Goal: Navigation & Orientation: Find specific page/section

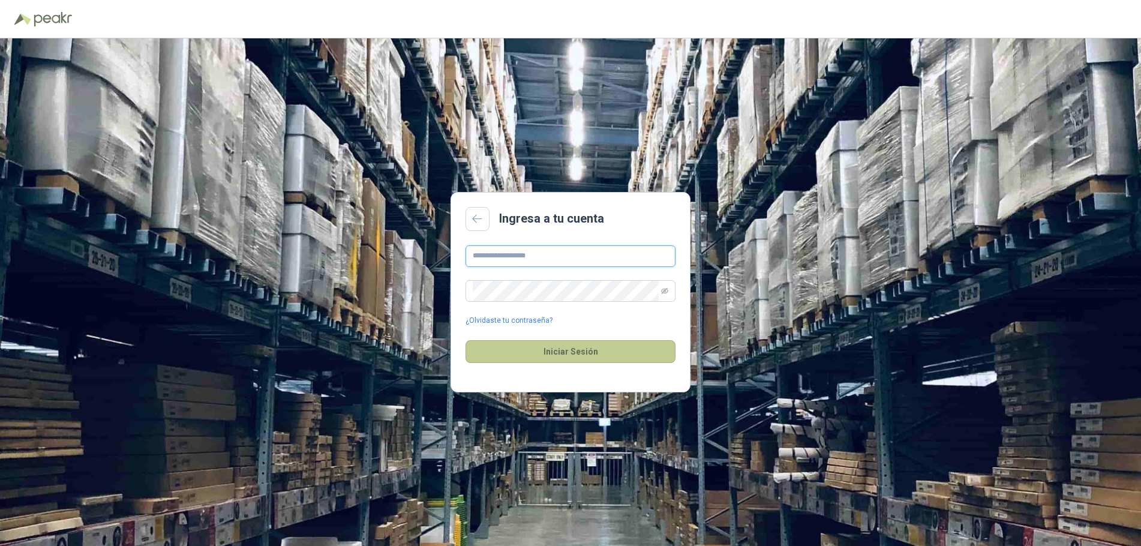
type input "**********"
click at [628, 350] on button "Iniciar Sesión" at bounding box center [571, 351] width 210 height 23
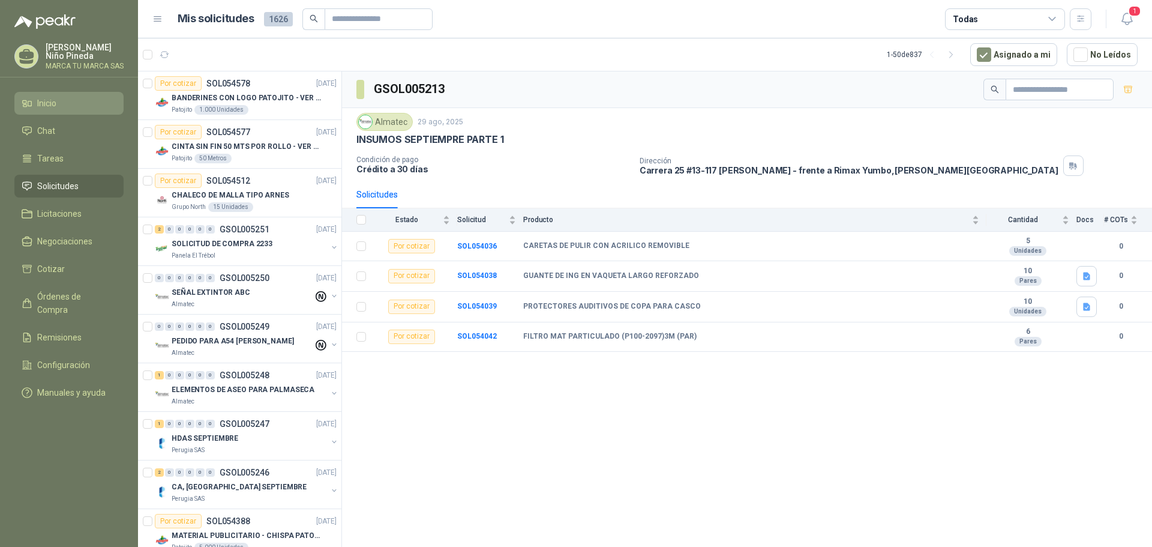
click at [58, 100] on li "Inicio" at bounding box center [69, 103] width 95 height 13
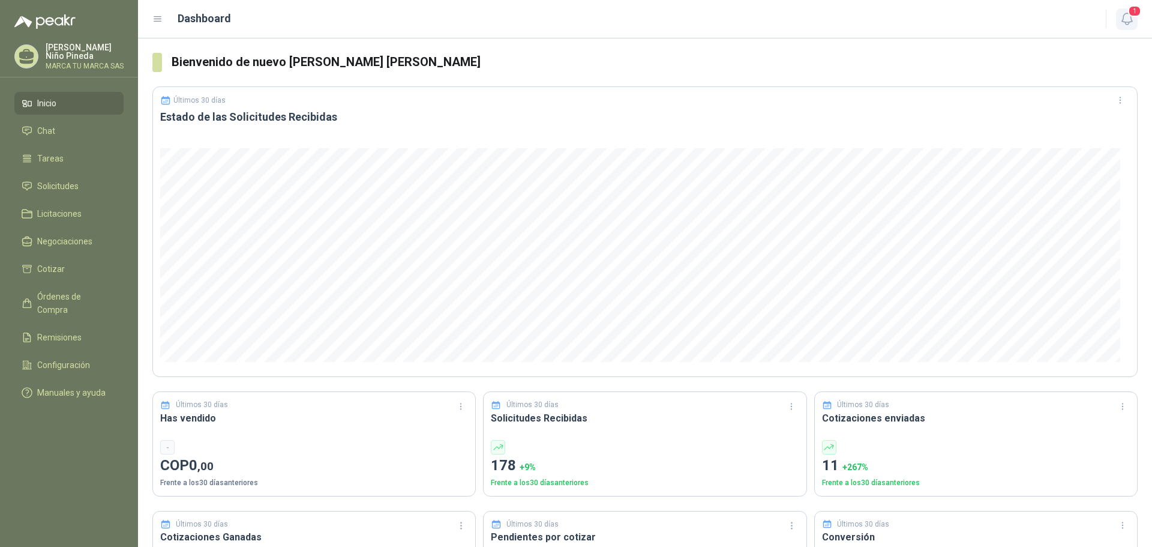
click at [1125, 18] on icon "button" at bounding box center [1127, 18] width 15 height 15
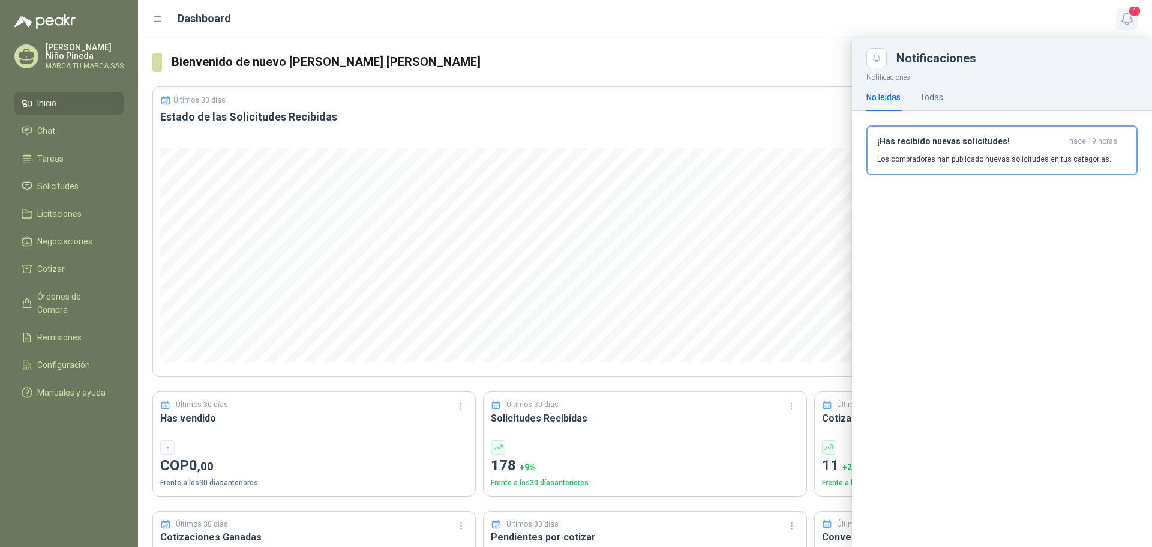
click at [1141, 13] on span "1" at bounding box center [1134, 10] width 13 height 11
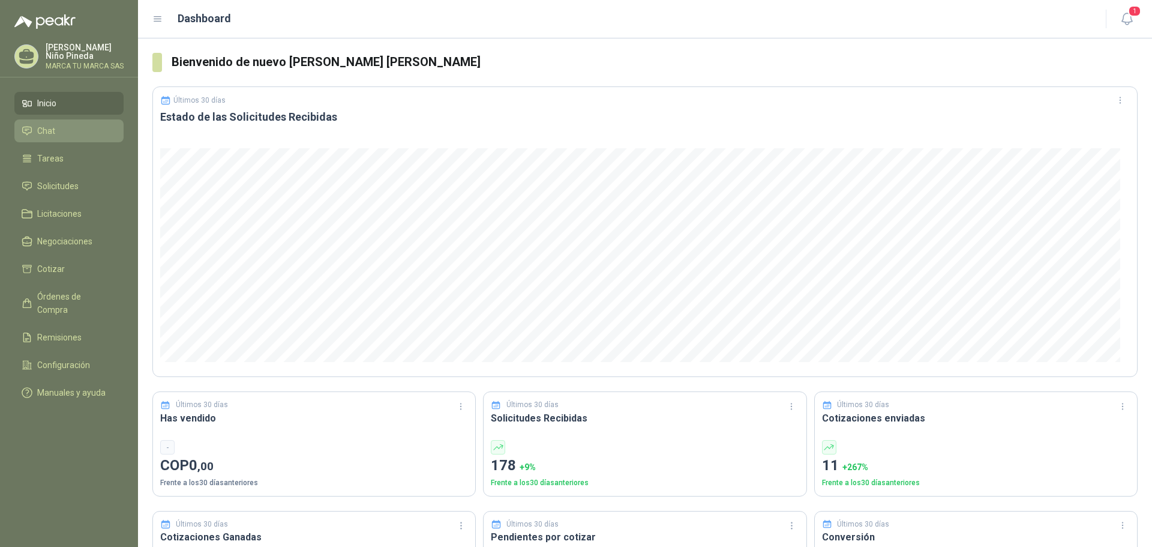
click at [58, 130] on li "Chat" at bounding box center [69, 130] width 95 height 13
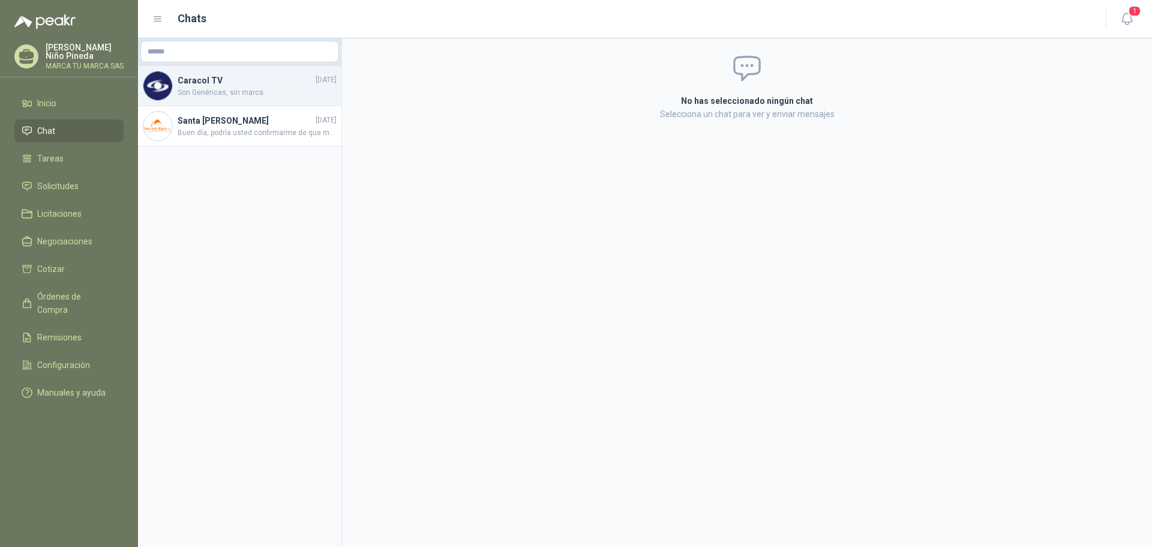
click at [252, 83] on h4 "Caracol TV" at bounding box center [246, 80] width 136 height 13
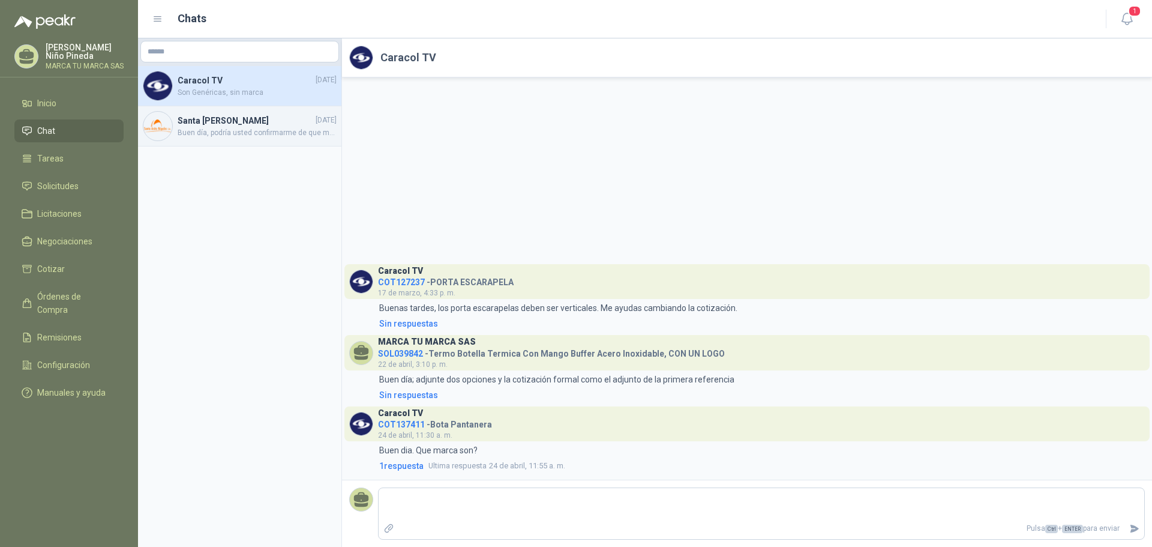
click at [257, 122] on h4 "Santa [PERSON_NAME]" at bounding box center [246, 120] width 136 height 13
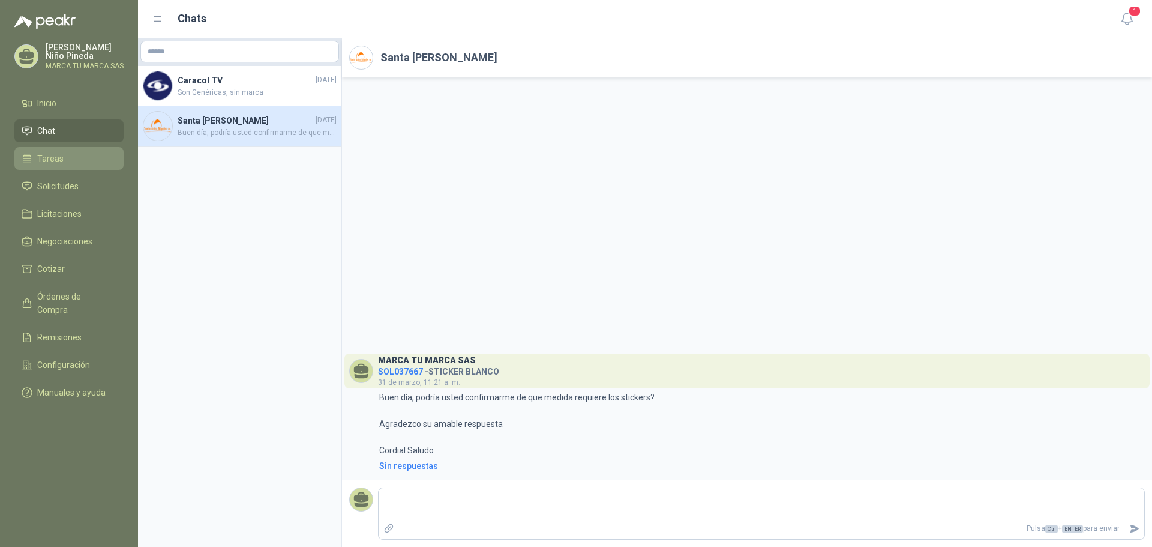
click at [55, 157] on span "Tareas" at bounding box center [50, 158] width 26 height 13
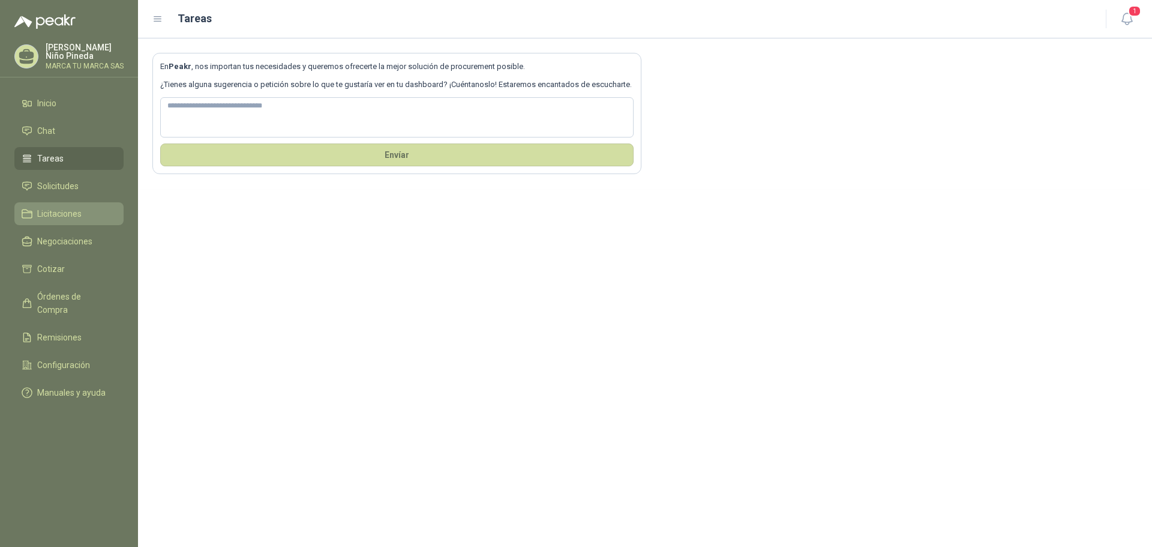
click at [91, 207] on li "Licitaciones" at bounding box center [69, 213] width 95 height 13
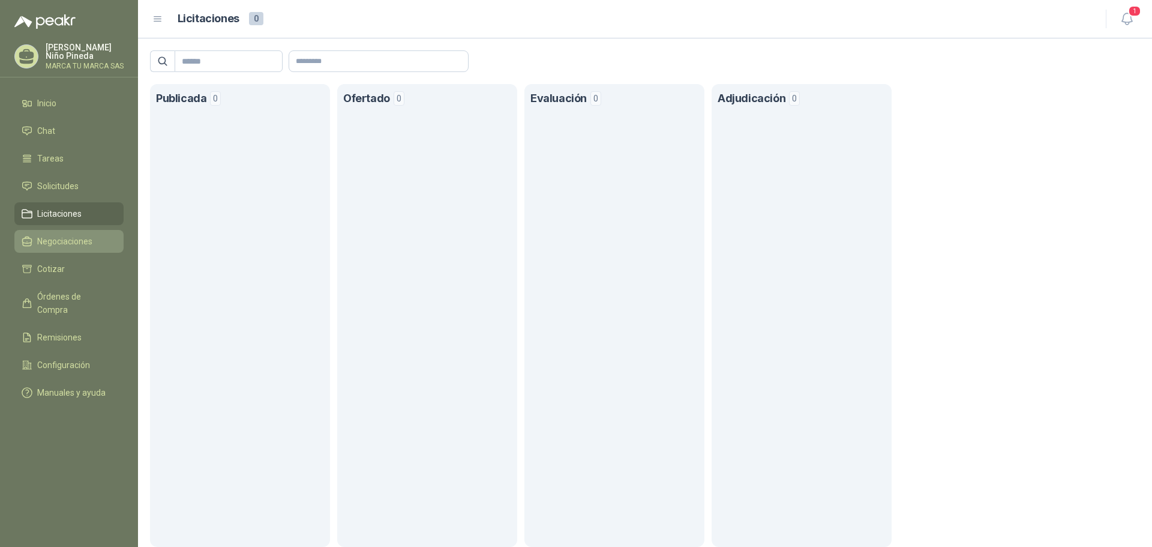
click at [91, 230] on link "Negociaciones" at bounding box center [68, 241] width 109 height 23
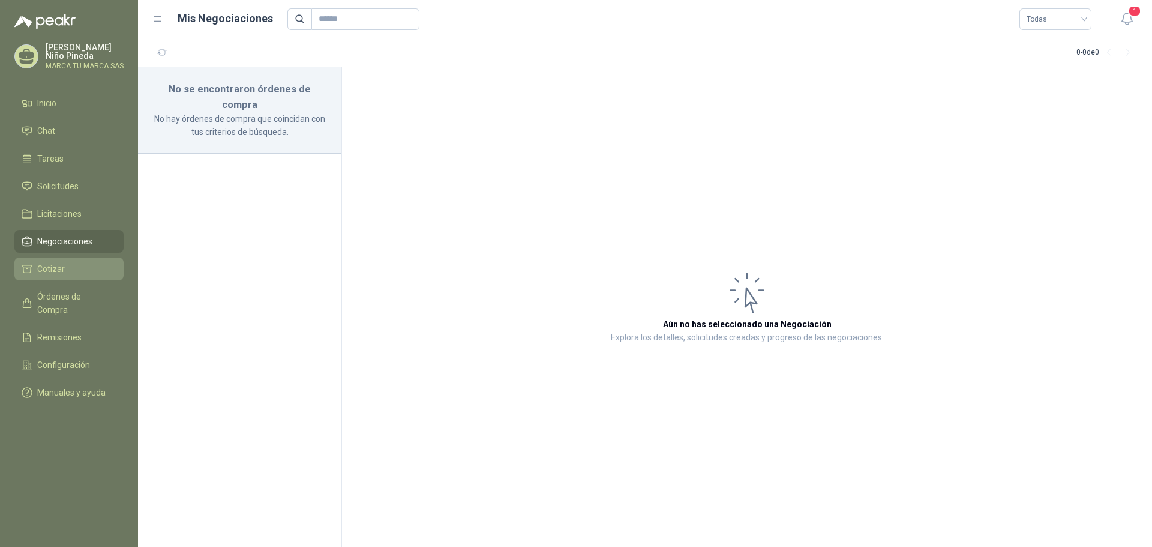
click at [71, 259] on link "Cotizar" at bounding box center [68, 268] width 109 height 23
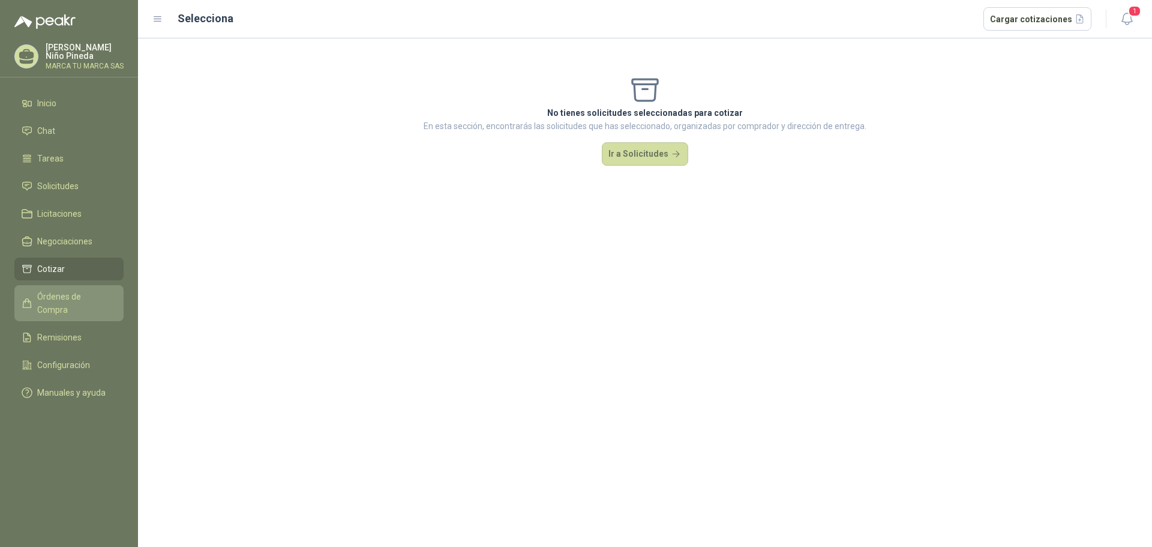
click at [72, 290] on span "Órdenes de Compra" at bounding box center [74, 303] width 75 height 26
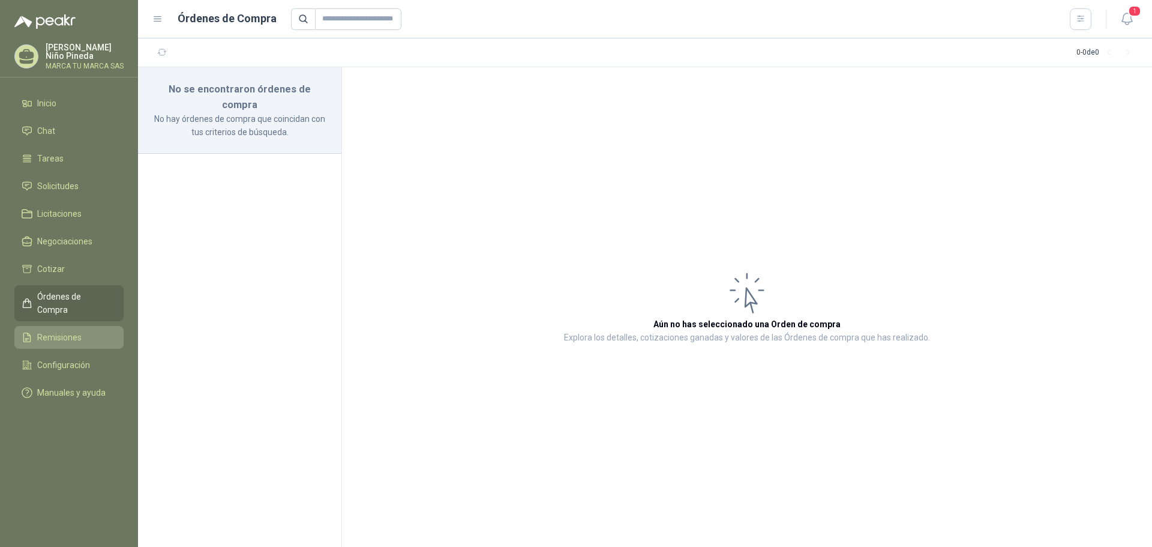
click at [73, 331] on span "Remisiones" at bounding box center [59, 337] width 44 height 13
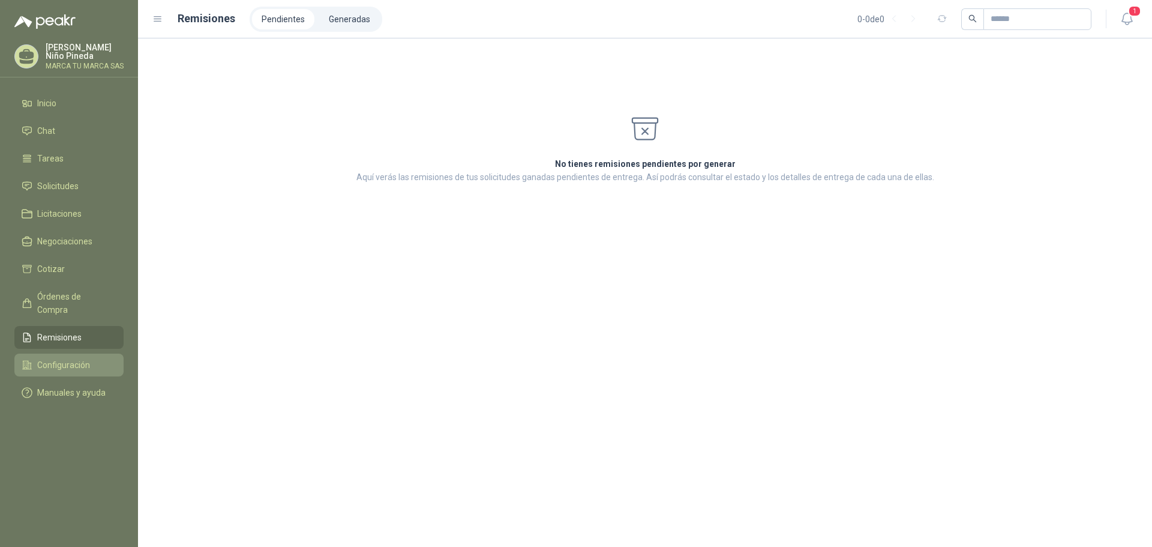
click at [76, 353] on link "Configuración" at bounding box center [68, 364] width 109 height 23
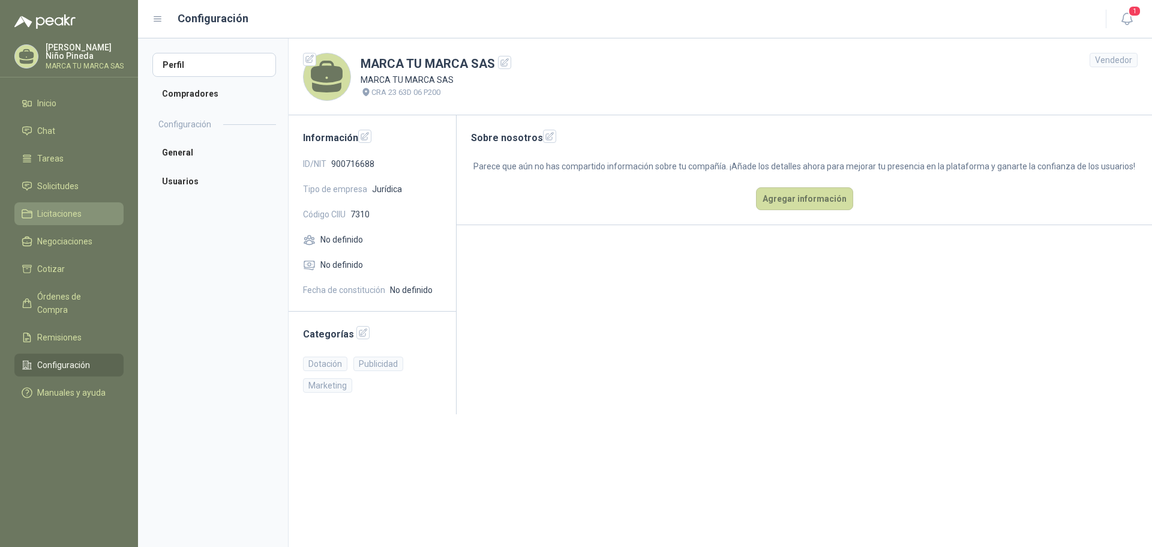
click at [61, 207] on span "Licitaciones" at bounding box center [59, 213] width 44 height 13
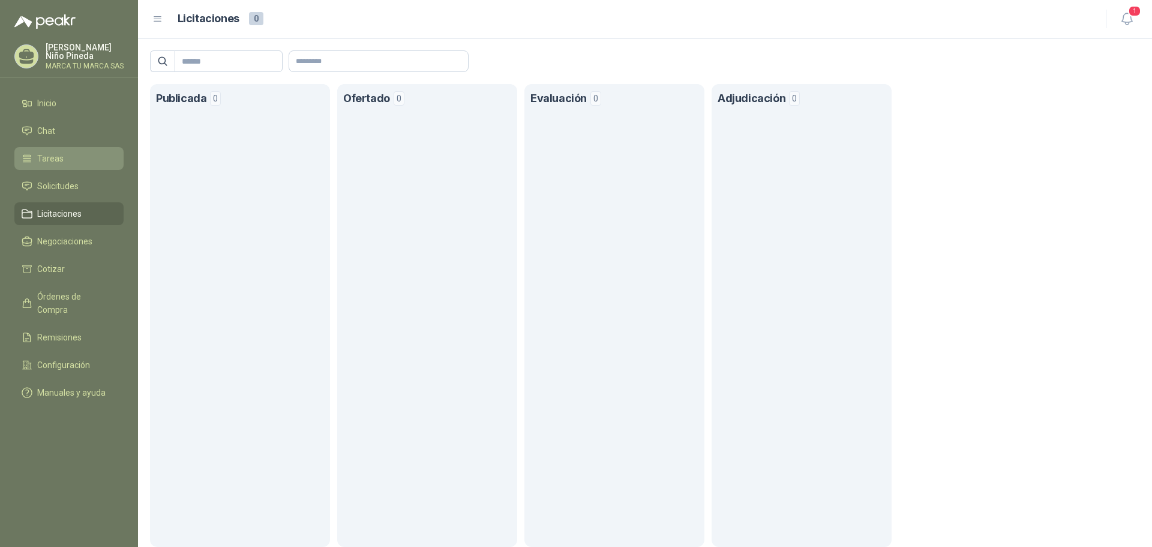
click at [58, 156] on span "Tareas" at bounding box center [50, 158] width 26 height 13
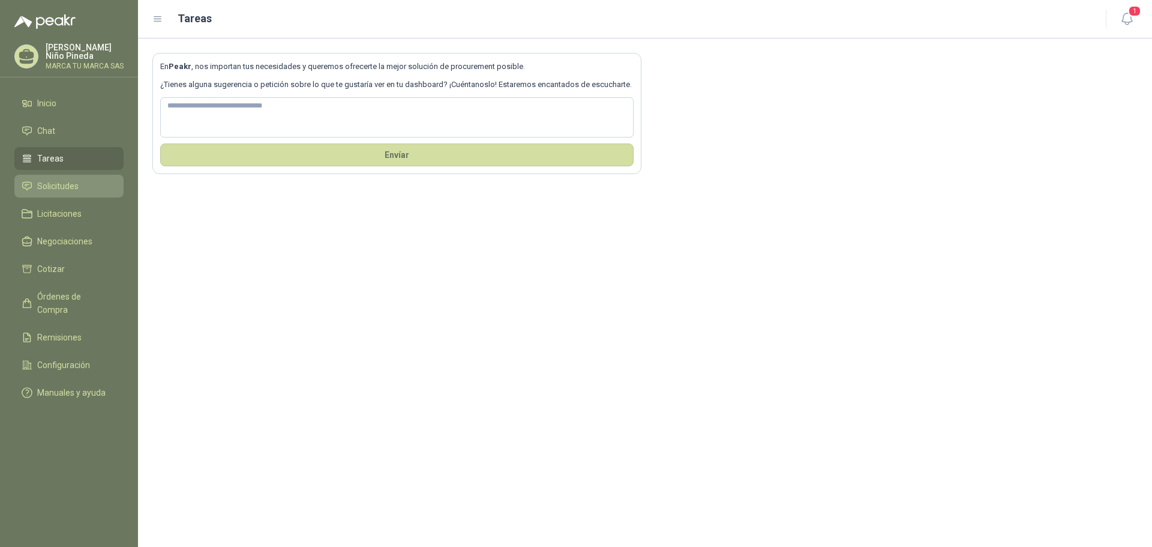
click at [63, 183] on span "Solicitudes" at bounding box center [57, 185] width 41 height 13
